Goal: Task Accomplishment & Management: Manage account settings

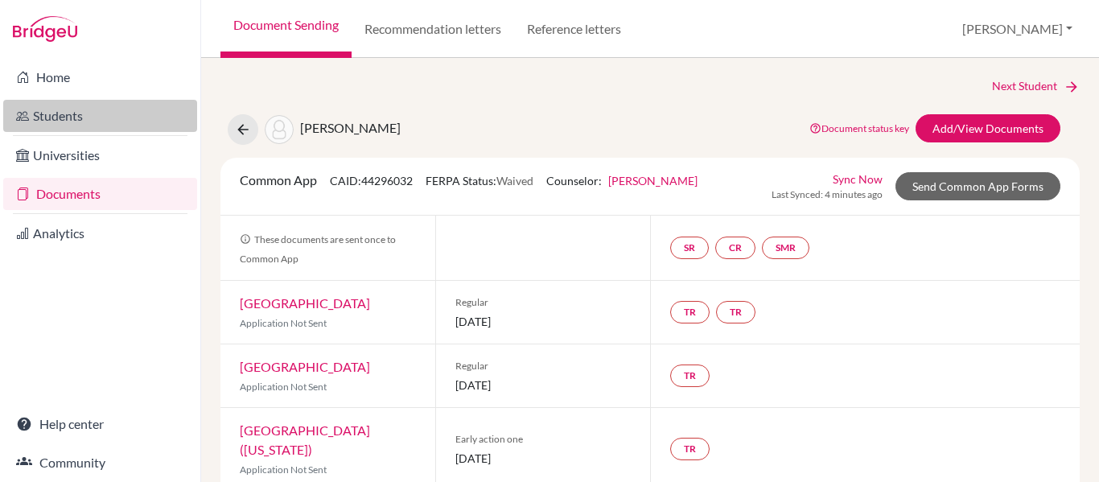
click at [74, 113] on link "Students" at bounding box center [100, 116] width 194 height 32
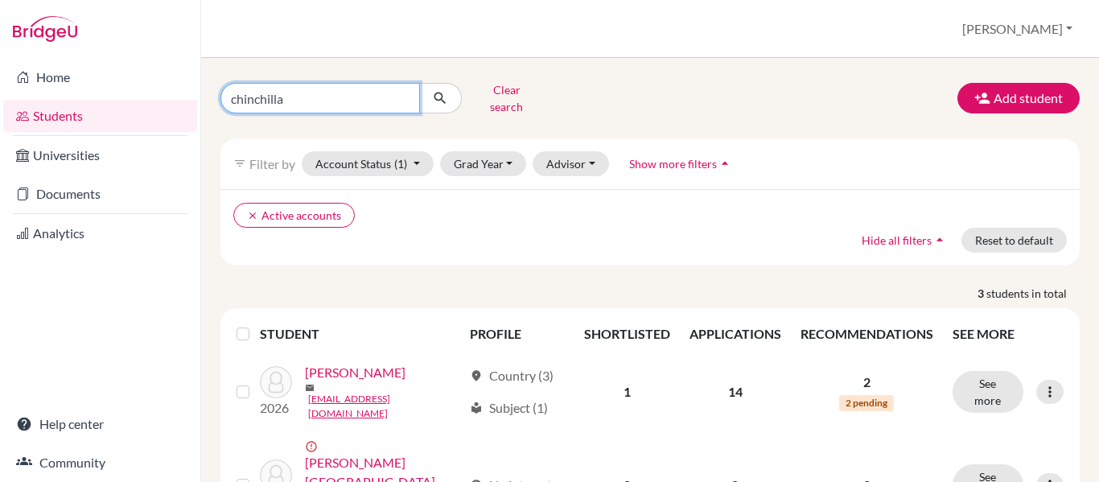
click at [319, 101] on input "chinchilla" at bounding box center [320, 98] width 200 height 31
type input "c"
type input "rivera"
click at [426, 111] on div "rivera Clear search Add student filter_list Filter by Account Status (1) Active…" at bounding box center [649, 360] width 859 height 566
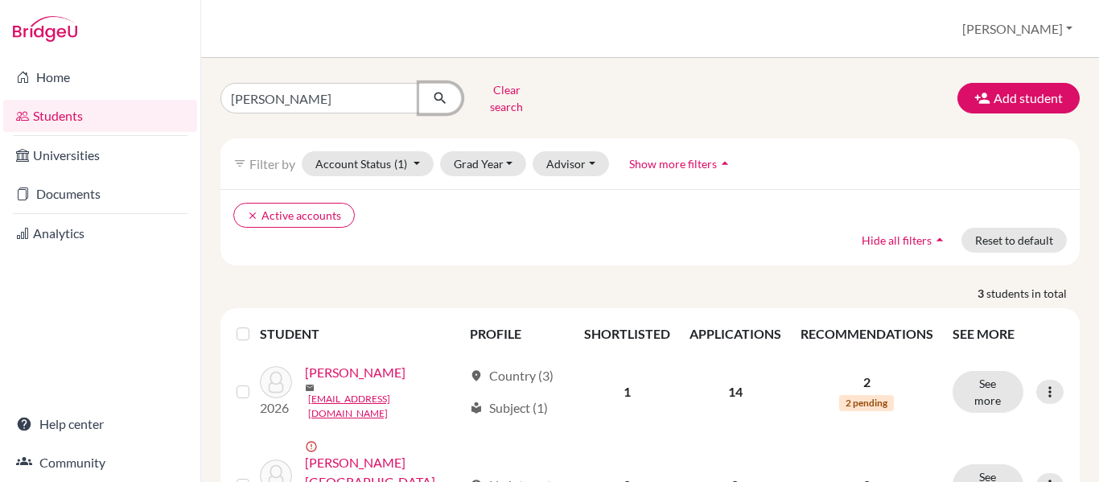
click at [437, 90] on icon "submit" at bounding box center [440, 98] width 16 height 16
click at [441, 96] on icon "submit" at bounding box center [440, 98] width 16 height 16
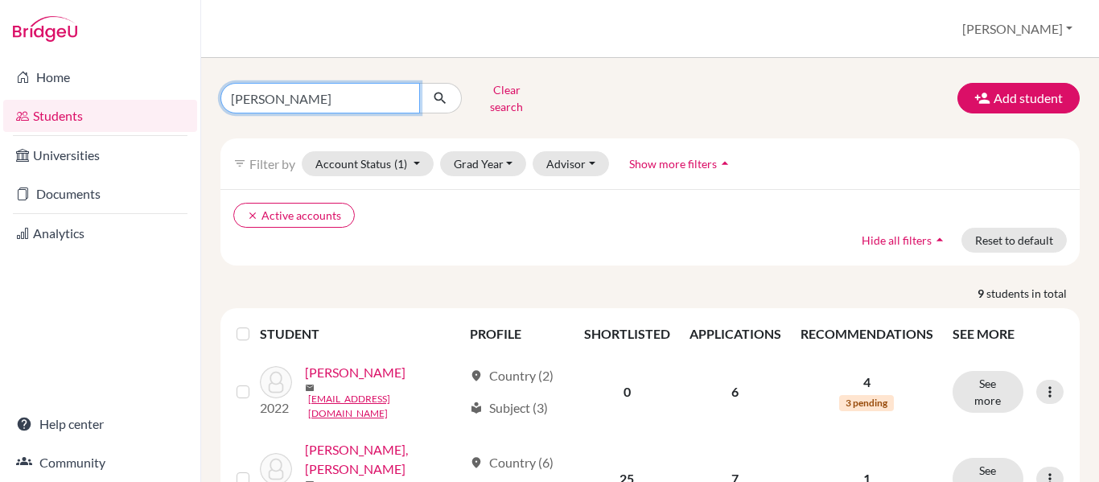
click at [287, 89] on input "[PERSON_NAME]" at bounding box center [320, 98] width 200 height 31
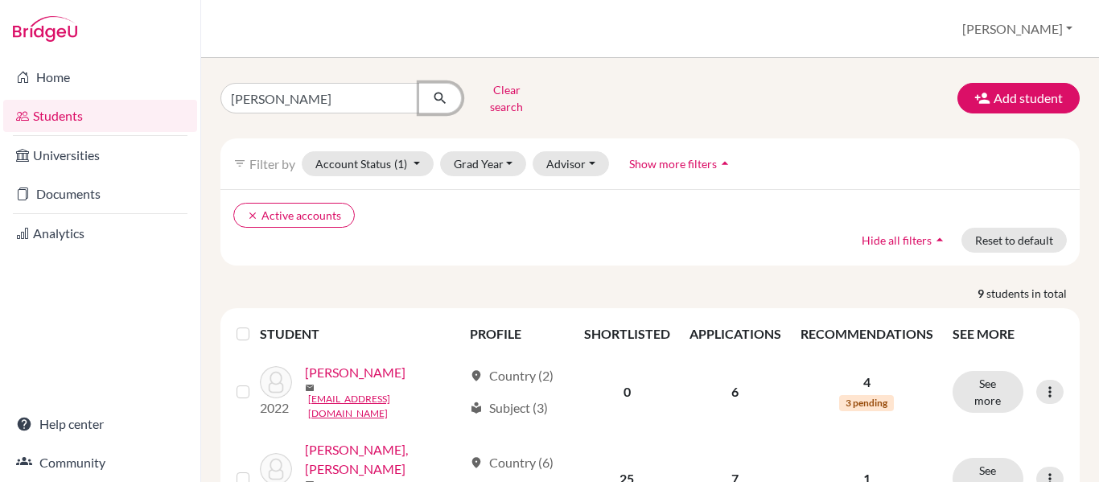
click at [439, 95] on icon "submit" at bounding box center [440, 98] width 16 height 16
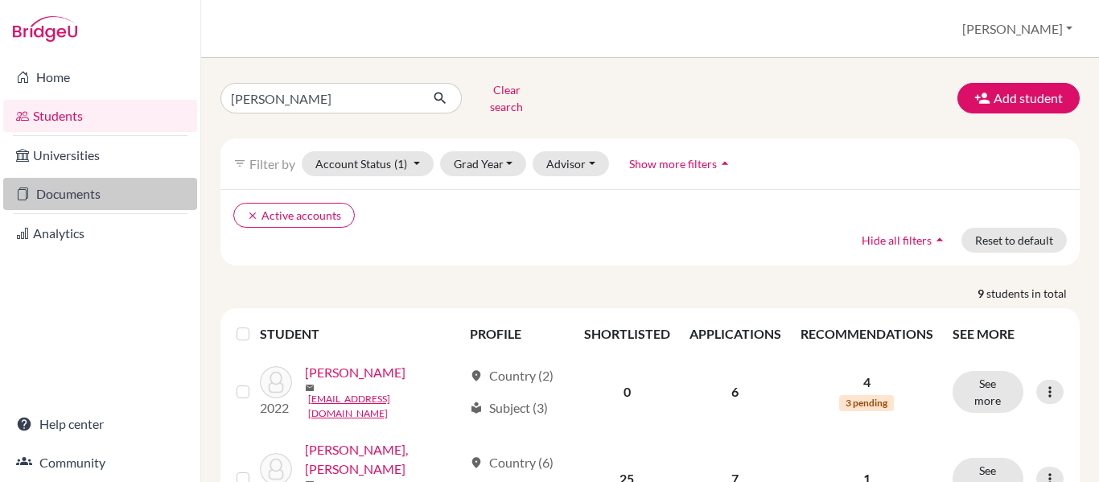
click at [64, 193] on link "Documents" at bounding box center [100, 194] width 194 height 32
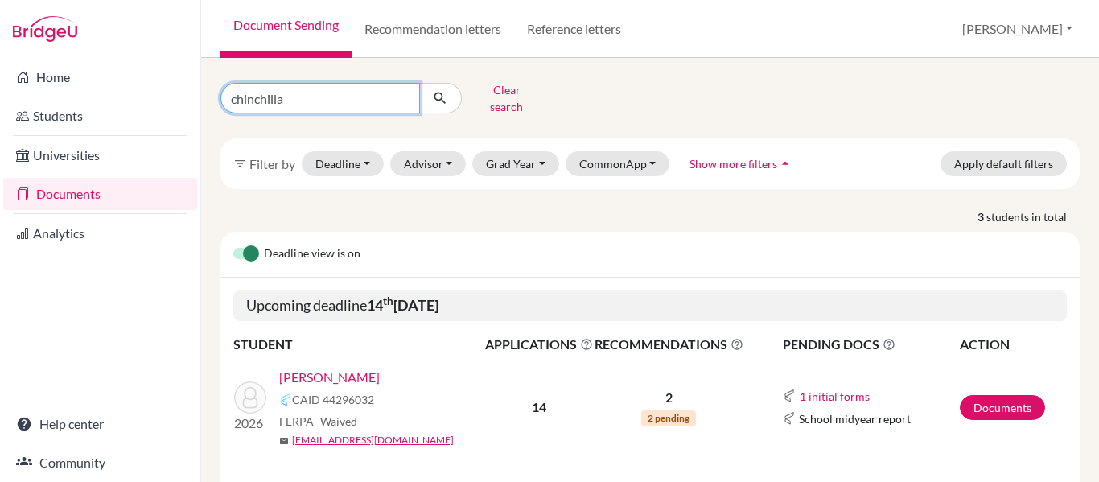
click at [296, 98] on input "chinchilla" at bounding box center [320, 98] width 200 height 31
type input "c"
type input "rivera"
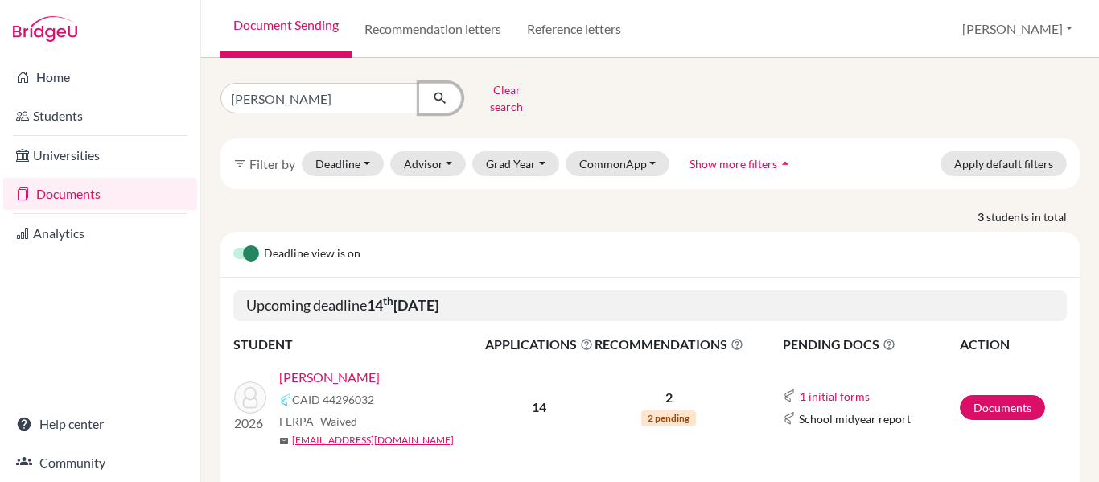
click at [434, 93] on icon "submit" at bounding box center [440, 98] width 16 height 16
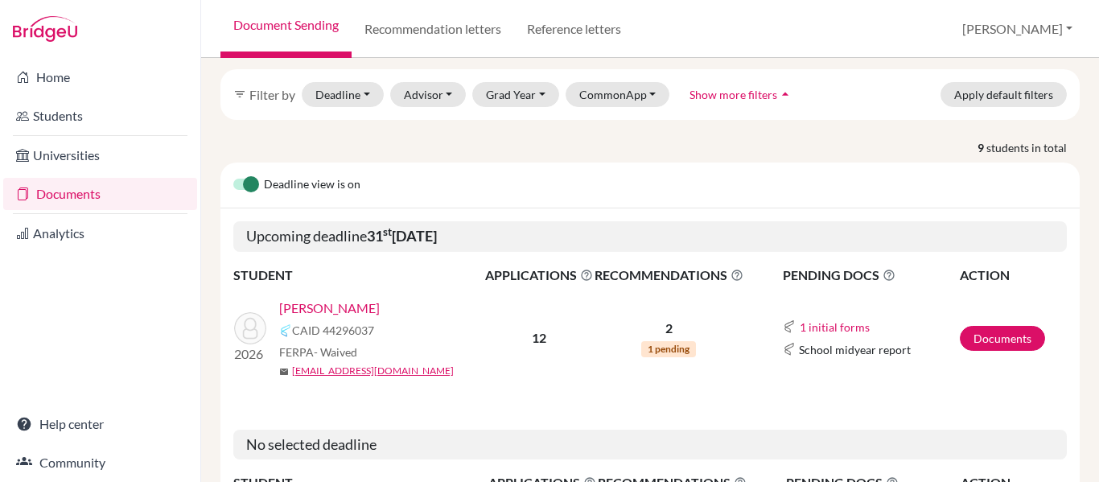
scroll to position [70, 0]
click at [986, 327] on link "Documents" at bounding box center [1002, 337] width 85 height 25
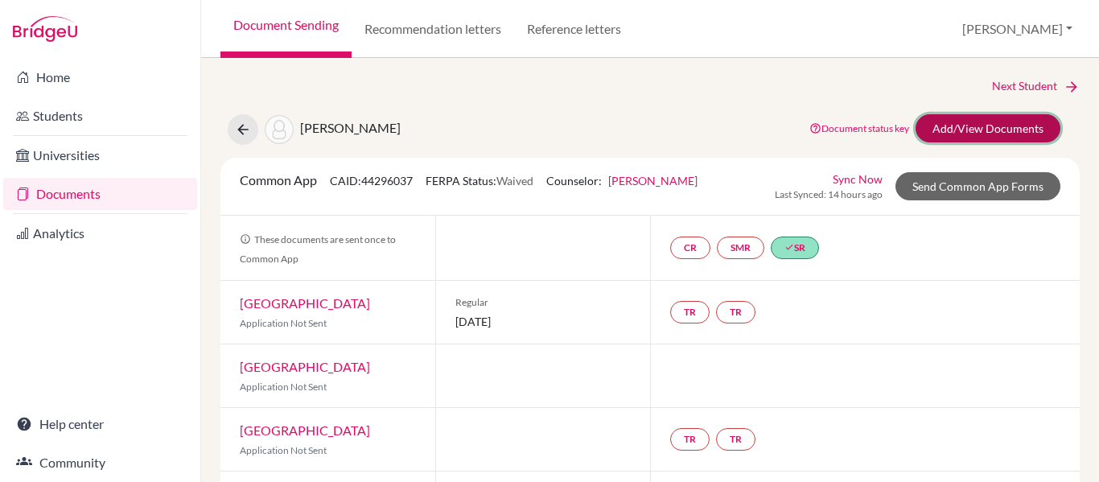
click at [946, 123] on link "Add/View Documents" at bounding box center [988, 128] width 145 height 28
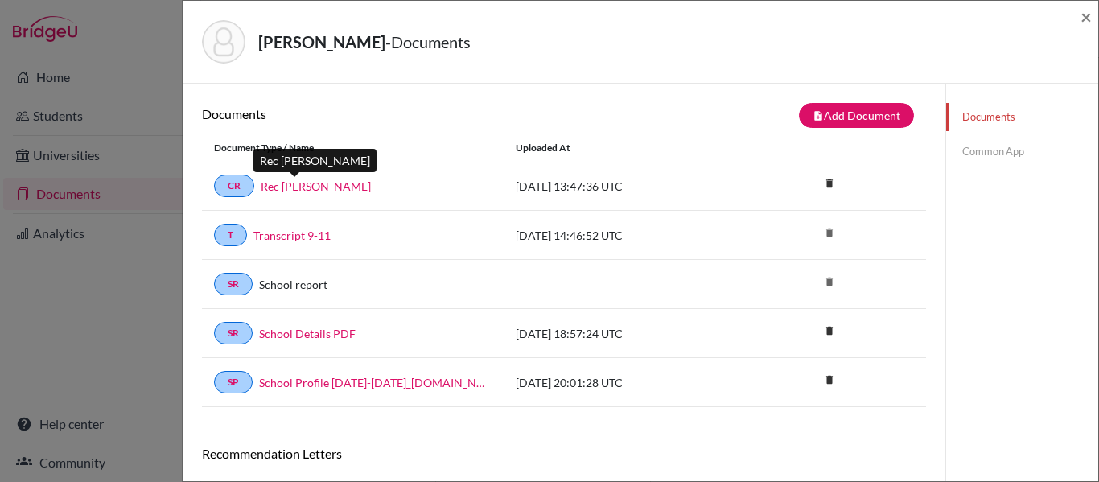
click at [312, 188] on link "Rec Ms. Aviles" at bounding box center [316, 186] width 110 height 17
click at [1085, 13] on span "×" at bounding box center [1086, 16] width 11 height 23
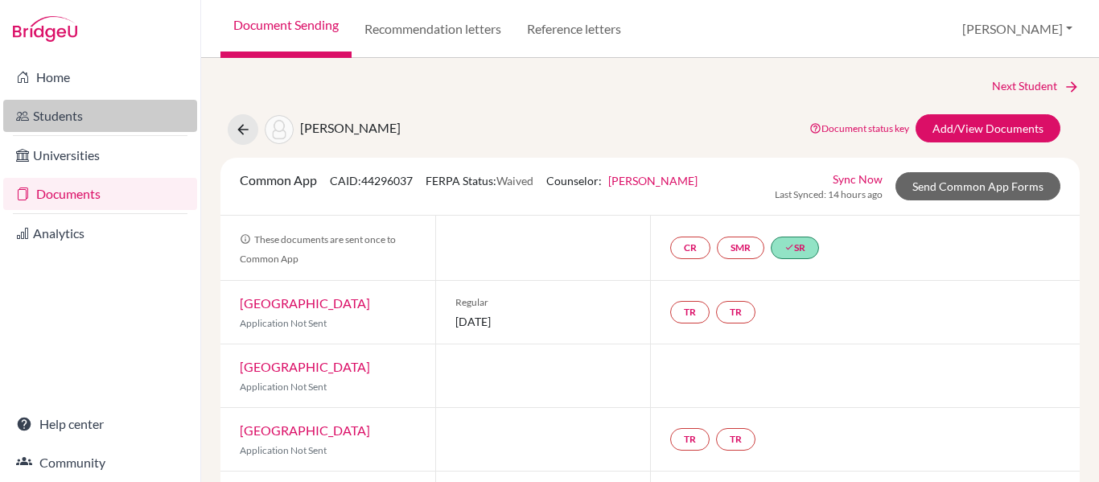
click at [75, 117] on link "Students" at bounding box center [100, 116] width 194 height 32
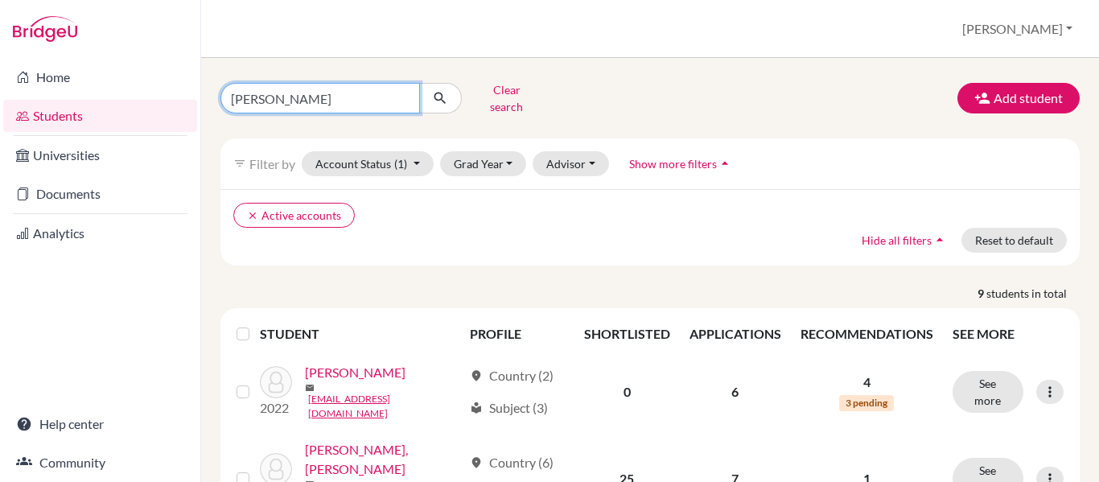
click at [290, 94] on input "[PERSON_NAME]" at bounding box center [320, 98] width 200 height 31
type input "r"
type input "gene"
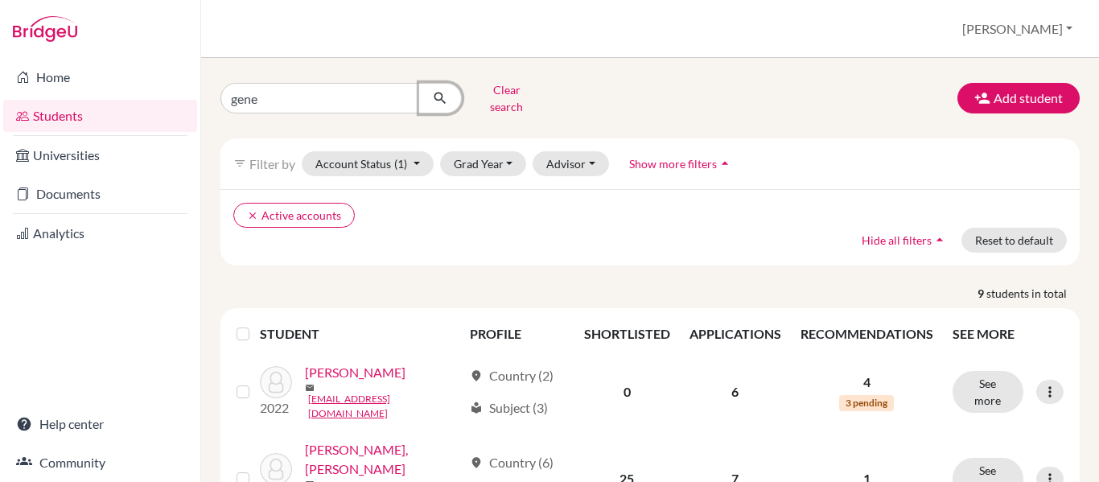
click at [447, 97] on icon "submit" at bounding box center [440, 98] width 16 height 16
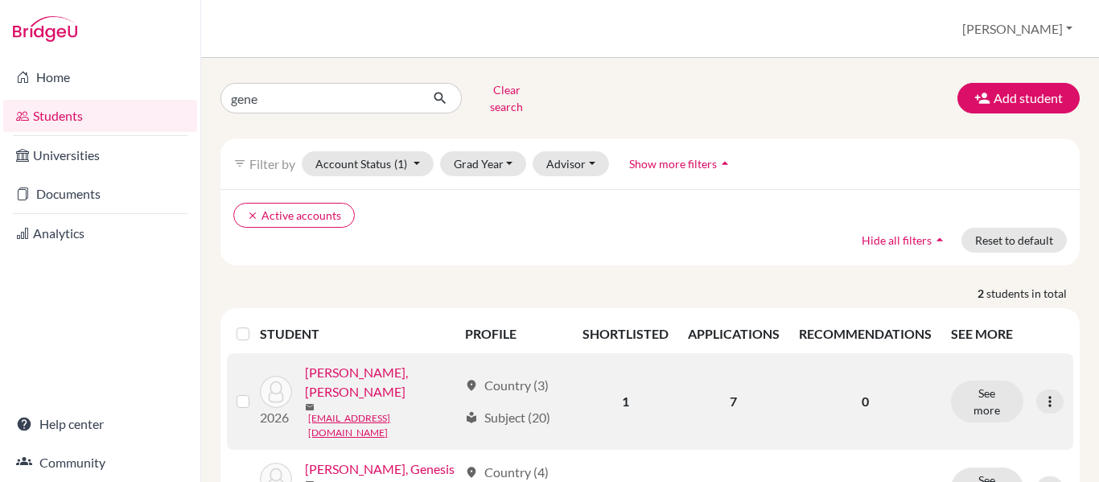
click at [348, 373] on link "[PERSON_NAME], [PERSON_NAME]" at bounding box center [381, 382] width 153 height 39
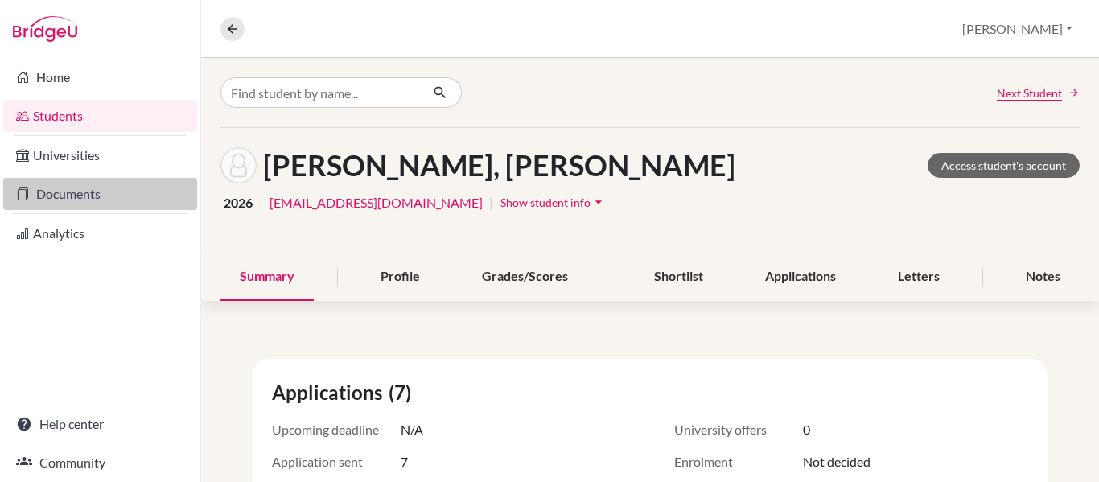
click at [82, 195] on link "Documents" at bounding box center [100, 194] width 194 height 32
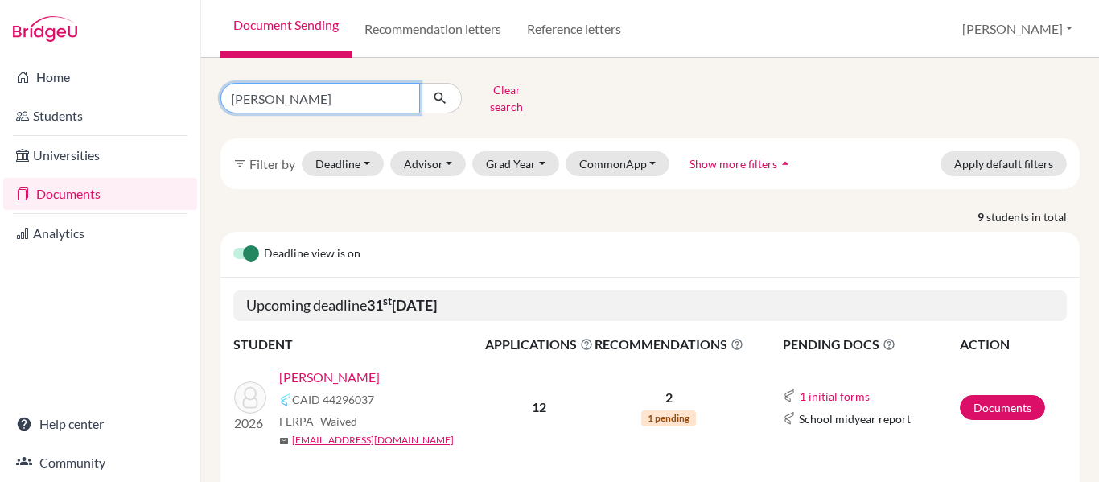
click at [287, 96] on input "rivera" at bounding box center [320, 98] width 200 height 31
type input "r"
type input "gene"
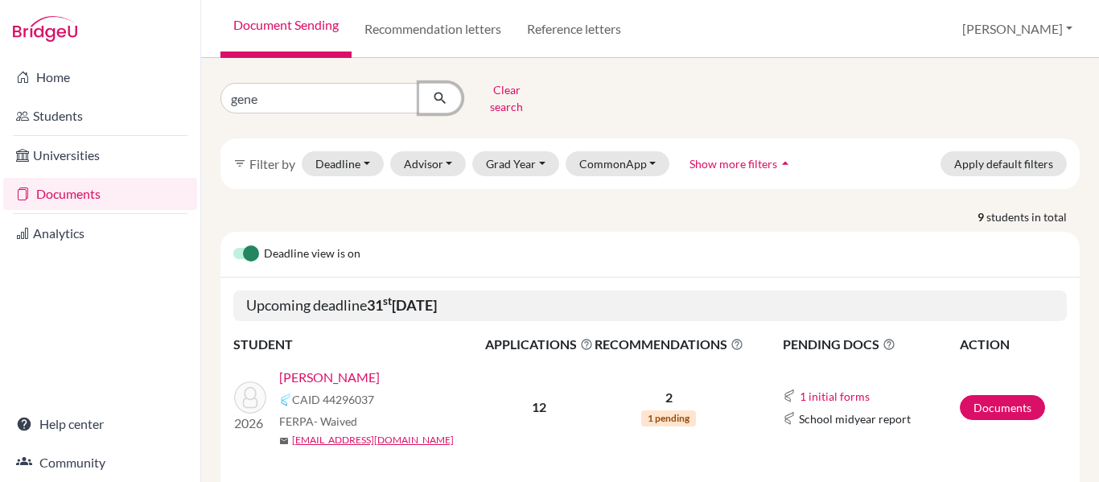
click at [442, 97] on icon "submit" at bounding box center [440, 98] width 16 height 16
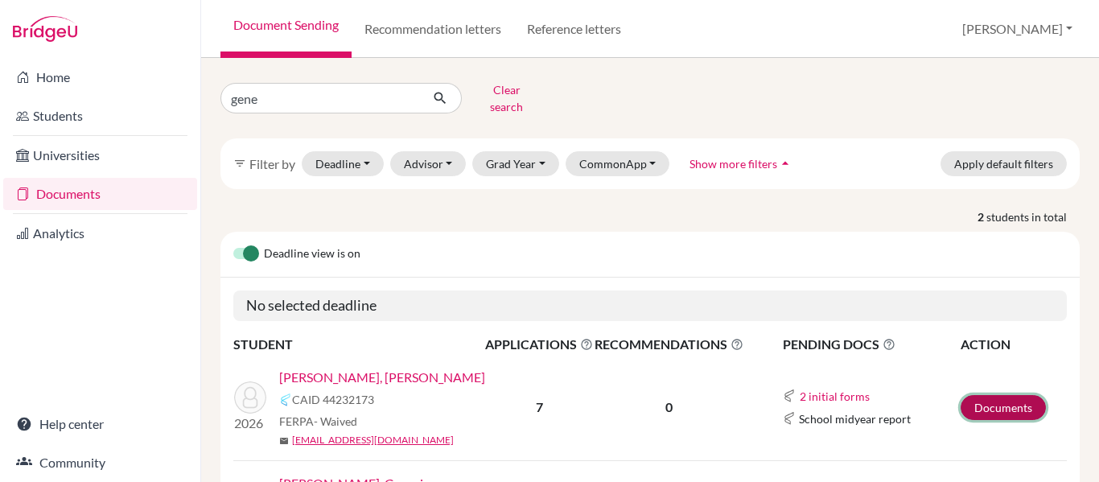
click at [1002, 395] on link "Documents" at bounding box center [1003, 407] width 85 height 25
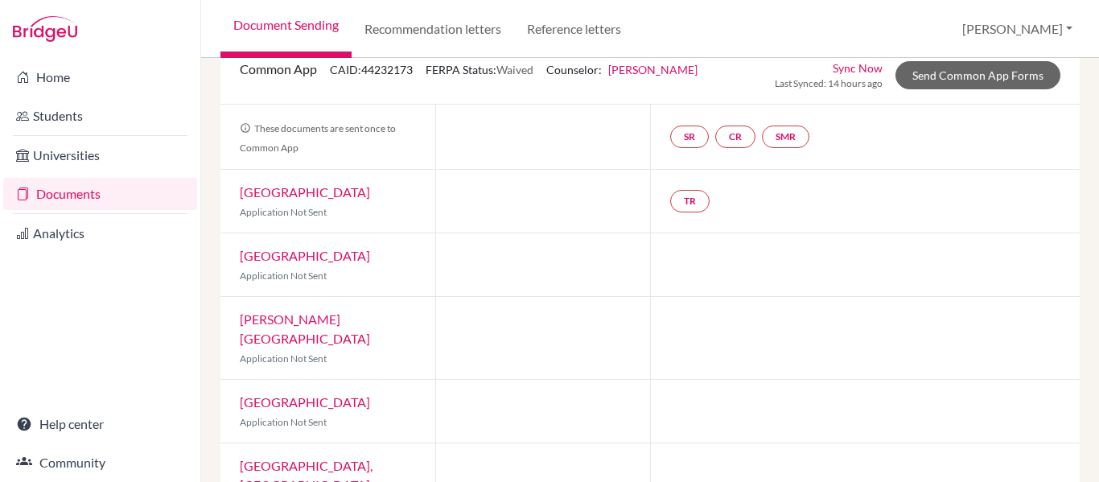
scroll to position [110, 0]
